Goal: Task Accomplishment & Management: Use online tool/utility

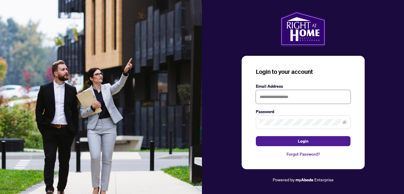
click at [277, 97] on input "text" at bounding box center [303, 97] width 95 height 14
type input "**********"
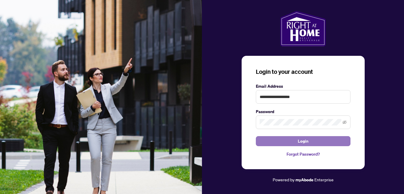
click at [292, 140] on button "Login" at bounding box center [303, 141] width 95 height 10
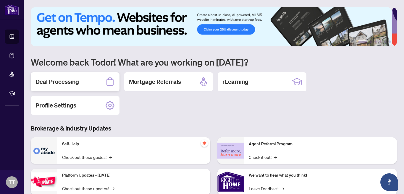
click at [77, 80] on h2 "Deal Processing" at bounding box center [56, 82] width 43 height 8
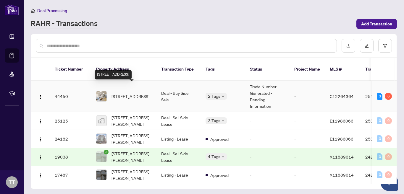
click at [129, 93] on span "[STREET_ADDRESS]" at bounding box center [130, 96] width 38 height 7
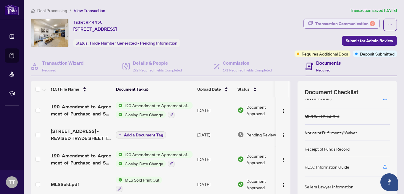
click at [351, 24] on div "Transaction Communication 6" at bounding box center [345, 23] width 60 height 9
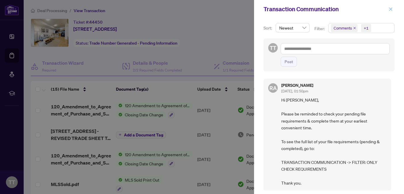
click at [390, 10] on icon "close" at bounding box center [390, 9] width 4 height 4
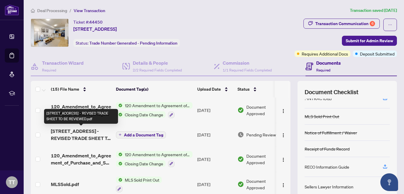
click at [86, 132] on span "[STREET_ADDRESS] - REVISED TRADE SHEET TO BE REVIEWED.pdf" at bounding box center [81, 135] width 60 height 14
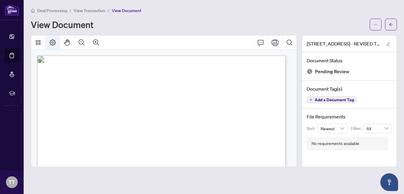
click at [52, 40] on icon "Page Layout" at bounding box center [52, 42] width 7 height 7
click at [40, 43] on icon "Thumbnails" at bounding box center [38, 42] width 5 height 5
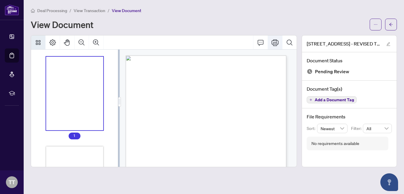
click at [276, 42] on icon "Print" at bounding box center [274, 42] width 7 height 7
click at [272, 42] on icon "Print" at bounding box center [274, 42] width 7 height 7
